Goal: Transaction & Acquisition: Book appointment/travel/reservation

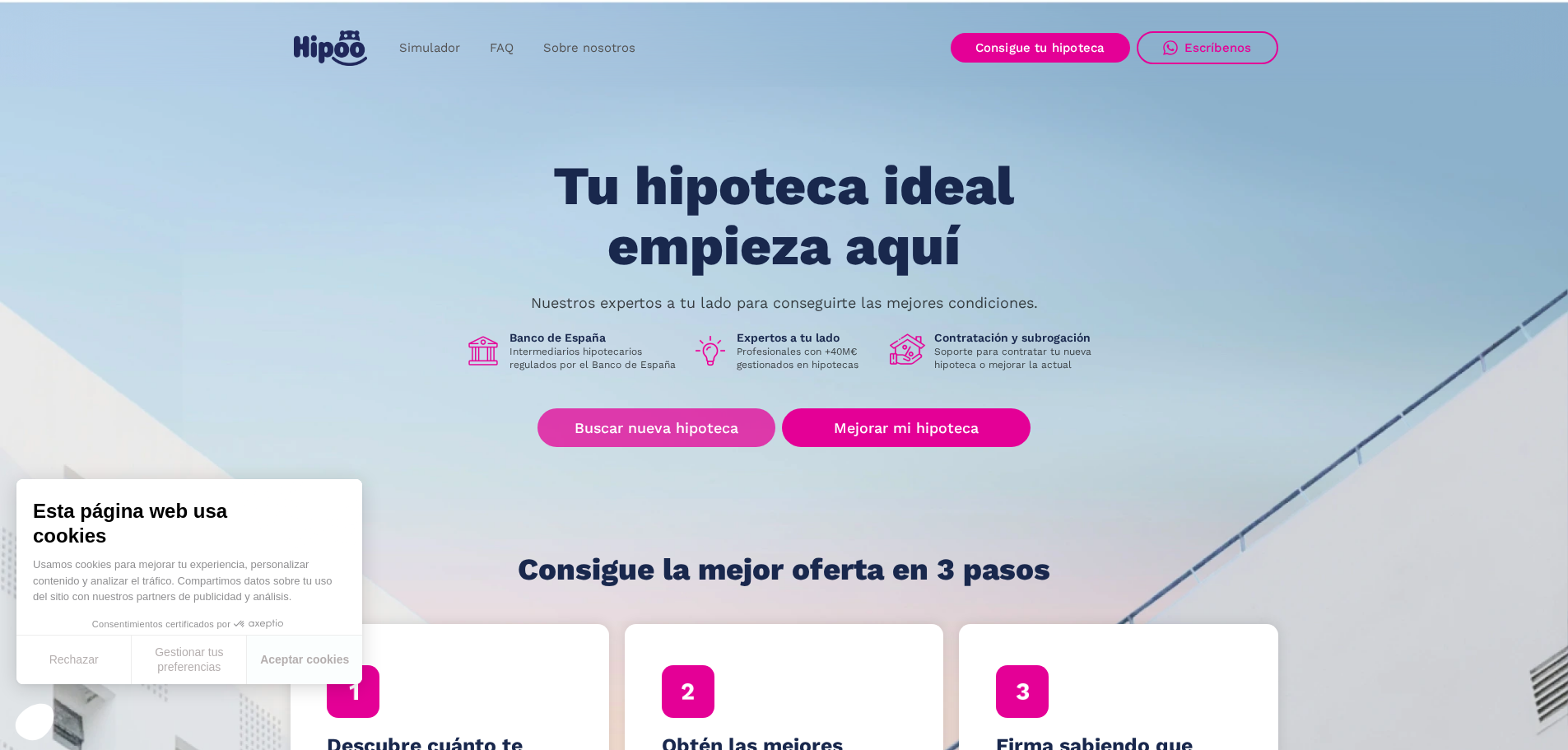
click at [647, 424] on link "Buscar nueva hipoteca" at bounding box center [656, 427] width 238 height 39
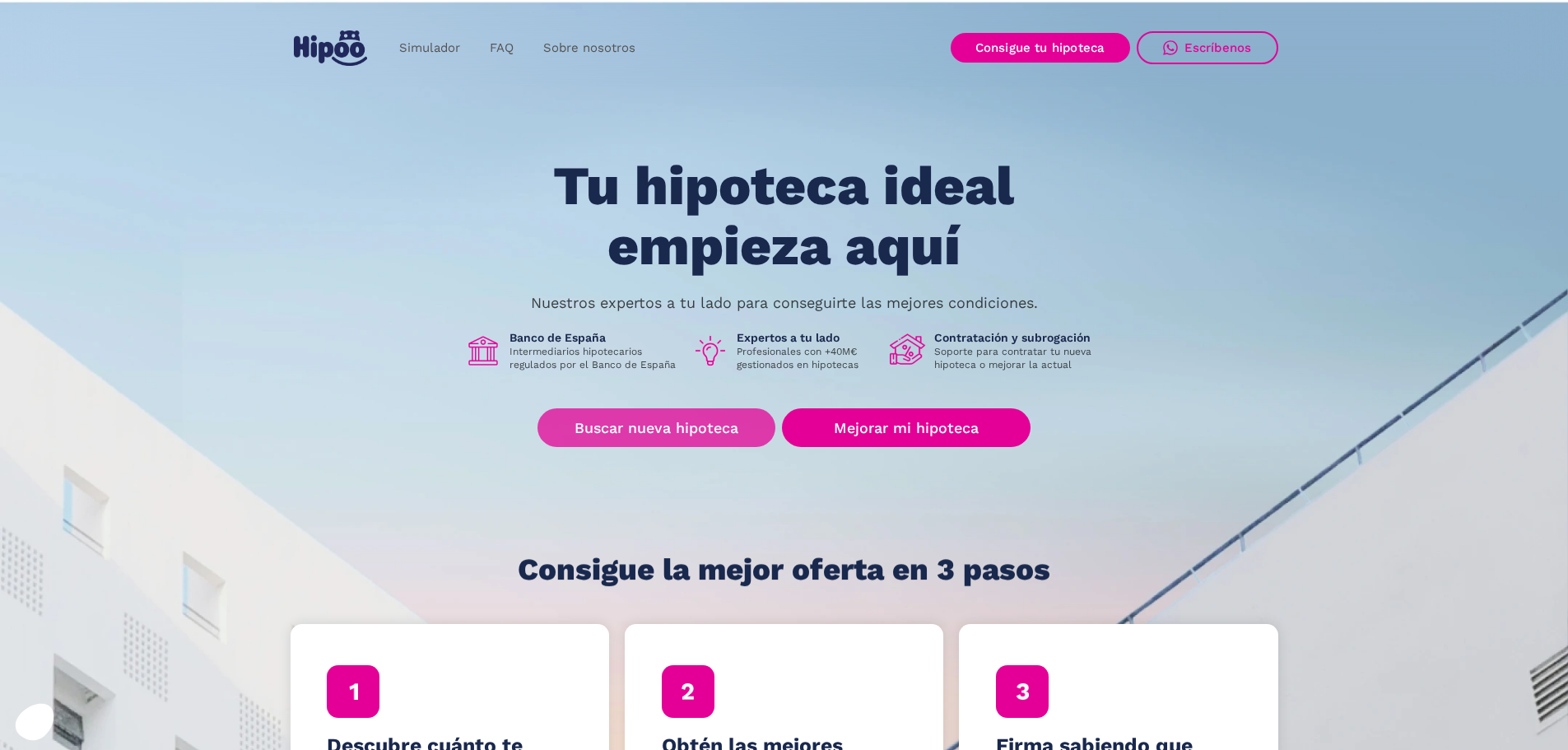
click at [653, 431] on link "Buscar nueva hipoteca" at bounding box center [656, 427] width 238 height 39
